Goal: Find specific page/section: Find specific page/section

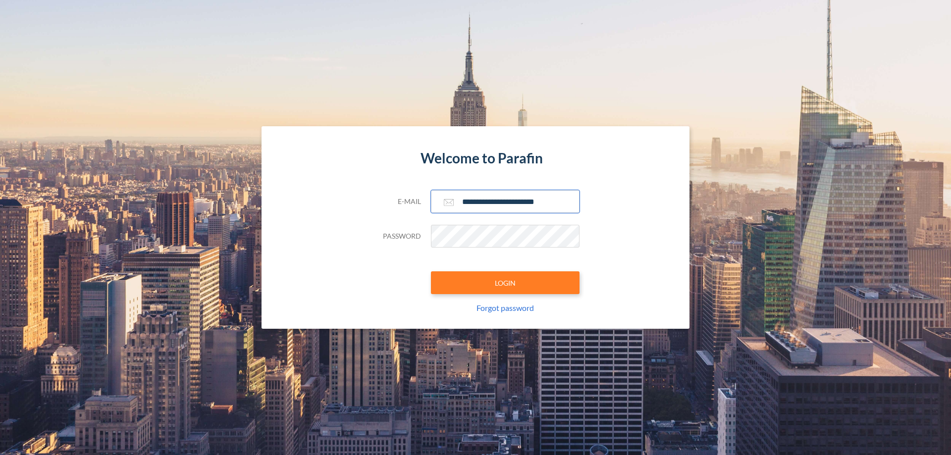
type input "**********"
click at [505, 283] on button "LOGIN" at bounding box center [505, 282] width 149 height 23
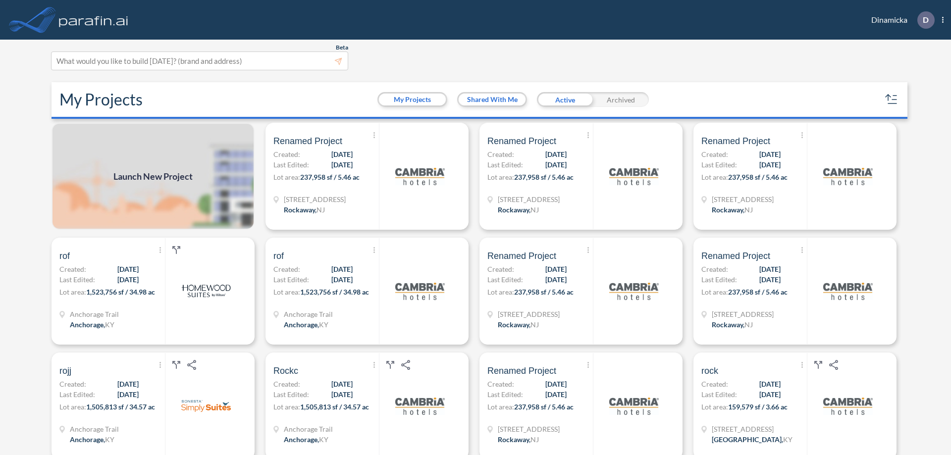
scroll to position [2, 0]
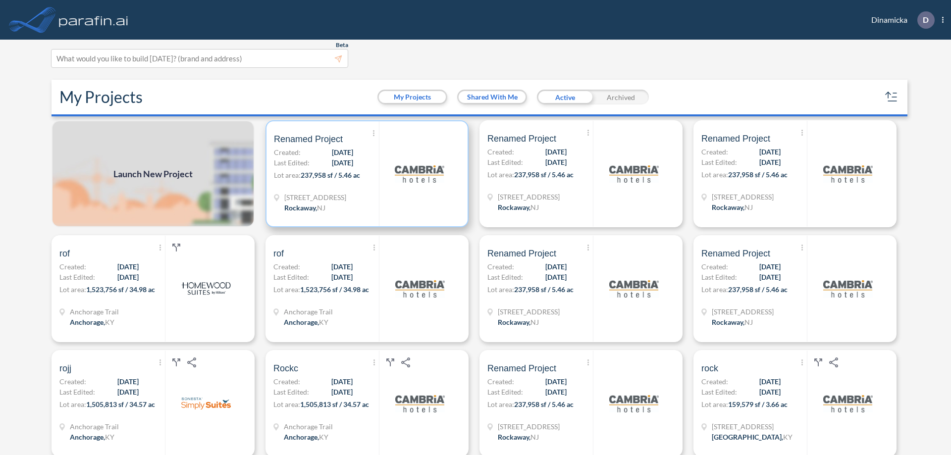
click at [365, 174] on p "Lot area: 237,958 sf / 5.46 ac" at bounding box center [326, 177] width 105 height 14
